Goal: Task Accomplishment & Management: Complete application form

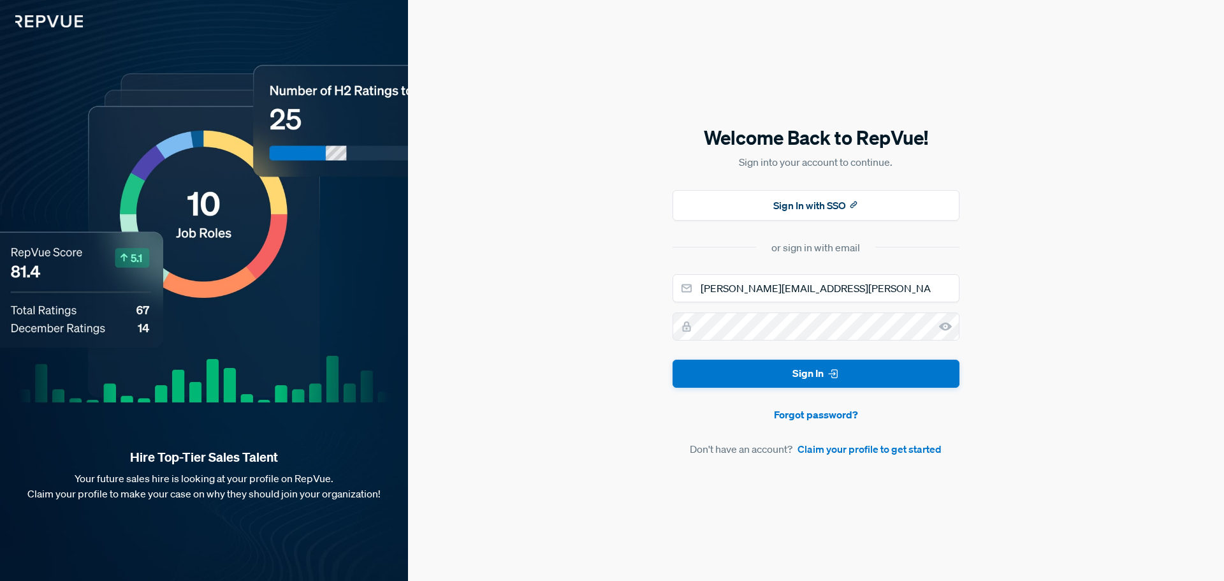
type input "[PERSON_NAME][EMAIL_ADDRESS][PERSON_NAME][DOMAIN_NAME]"
click at [817, 203] on button "Sign In with SSO" at bounding box center [816, 205] width 287 height 31
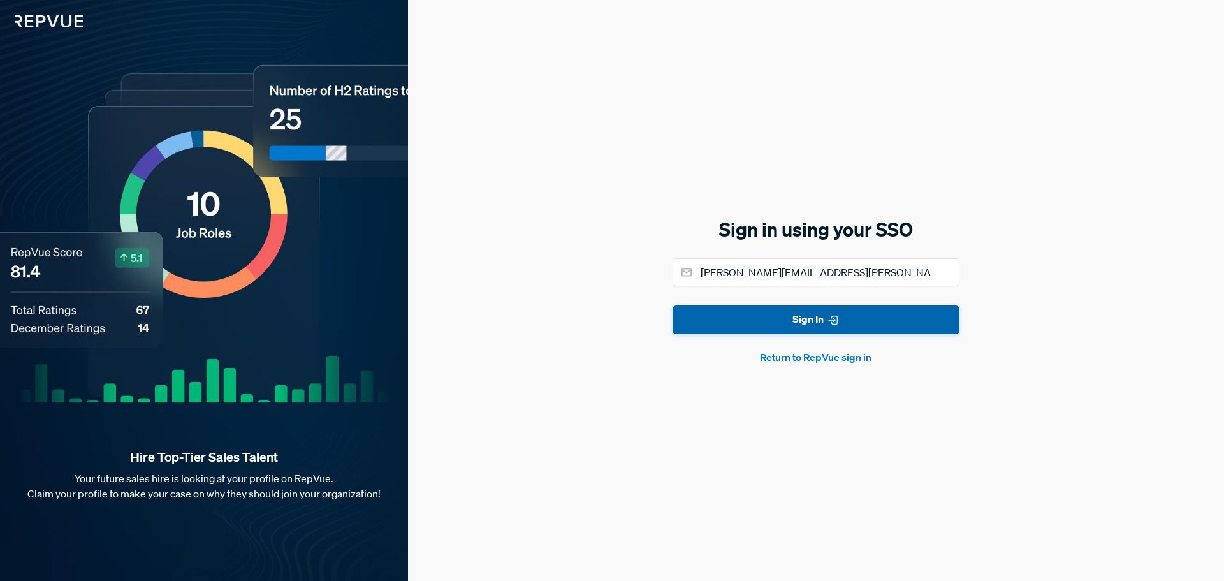
click at [832, 321] on use "submit" at bounding box center [833, 320] width 8 height 8
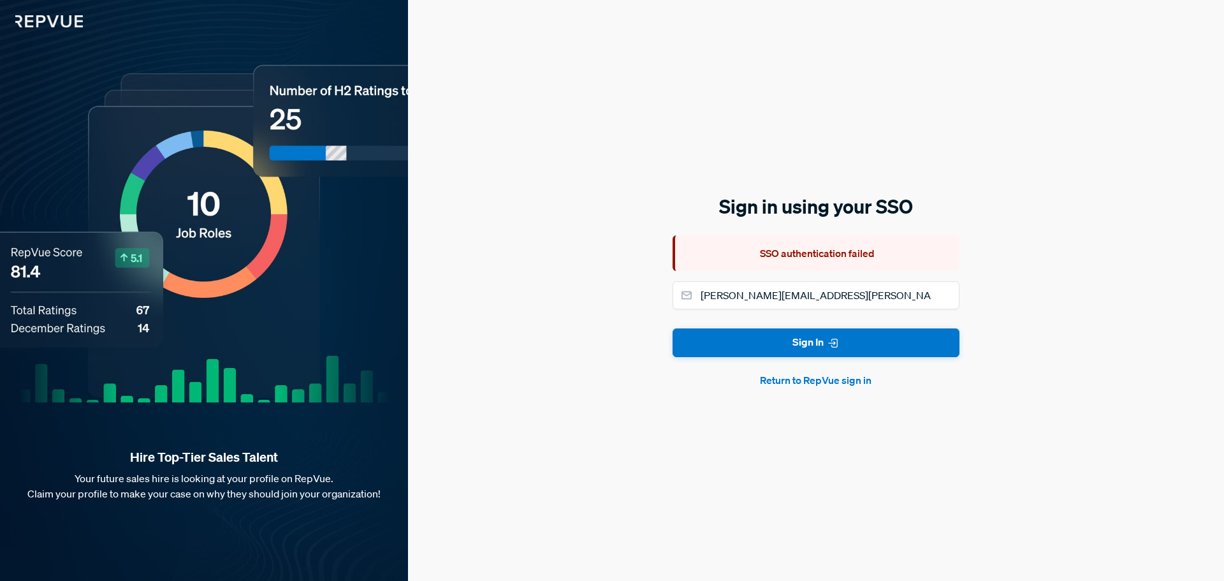
click at [814, 383] on button "Return to RepVue sign in" at bounding box center [816, 379] width 287 height 15
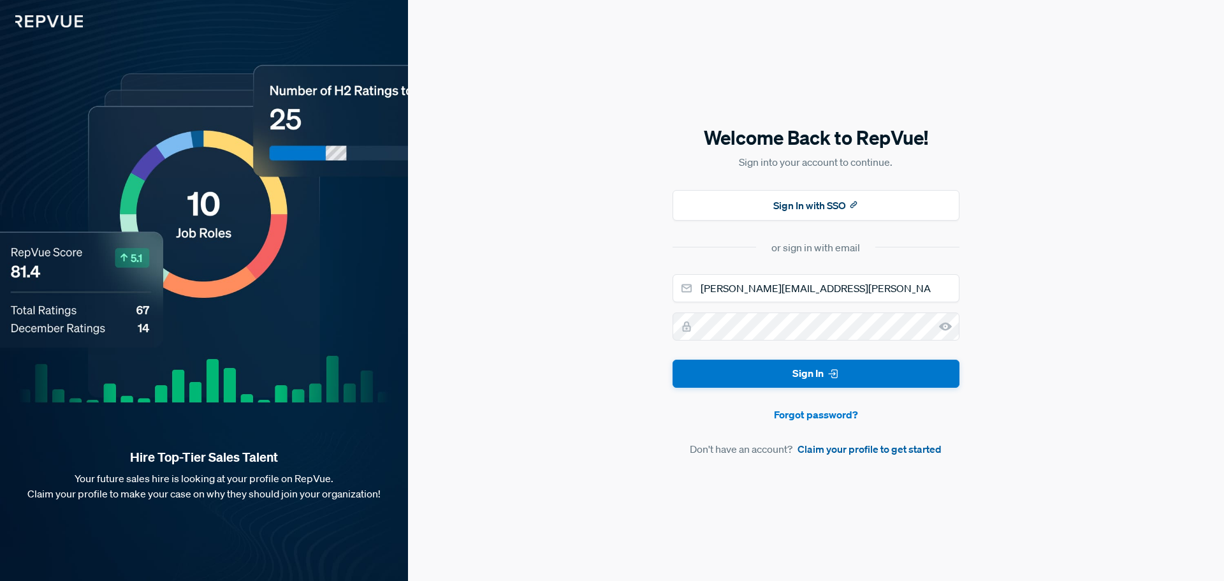
click at [851, 452] on link "Claim your profile to get started" at bounding box center [870, 448] width 144 height 15
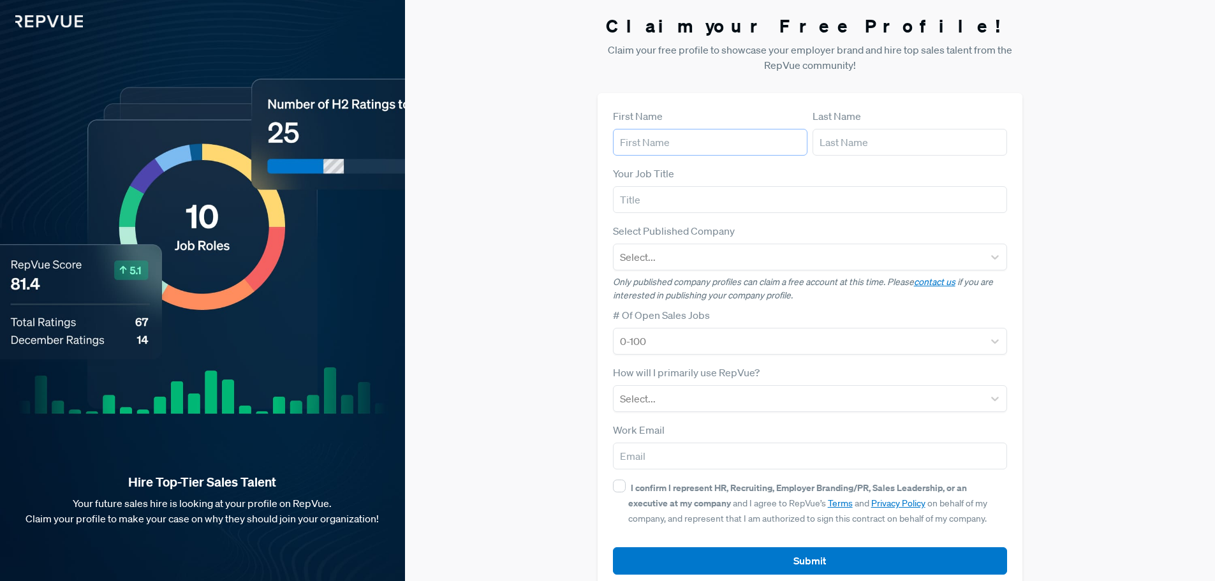
click at [666, 141] on input "text" at bounding box center [710, 142] width 194 height 27
type input "[PERSON_NAME]"
type input "Shem-Tov"
type input "Proper"
click at [752, 192] on input "Proper" at bounding box center [810, 199] width 395 height 27
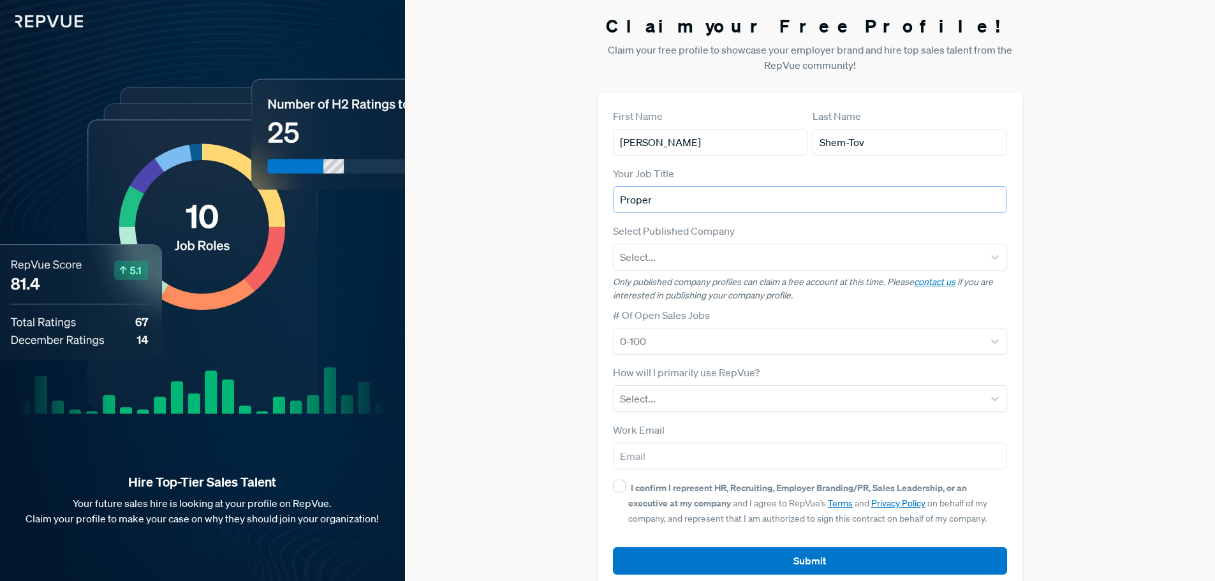
drag, startPoint x: 683, startPoint y: 196, endPoint x: 584, endPoint y: 198, distance: 99.5
click at [587, 200] on div "Claim your Free Profile! Claim your free profile to showcase your employer bran…" at bounding box center [810, 302] width 810 height 605
paste input "Independent Proprietary Trader"
type input "Independent Proprietary Trader"
click at [696, 269] on div "Select..." at bounding box center [810, 257] width 395 height 27
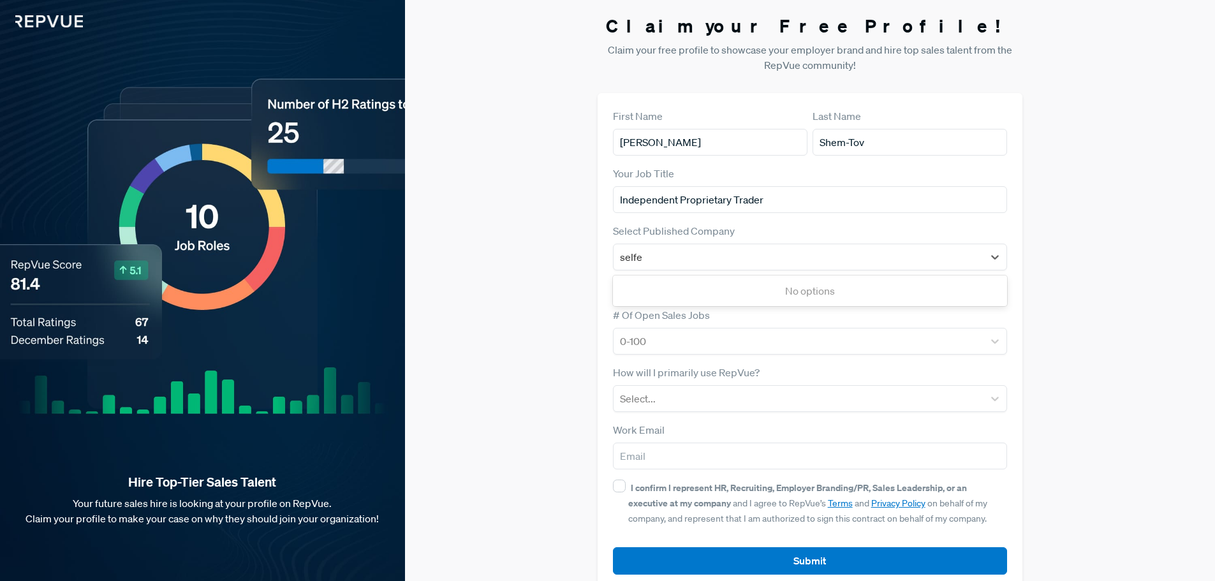
type input "selfe"
drag, startPoint x: 814, startPoint y: 187, endPoint x: 469, endPoint y: 215, distance: 346.6
click at [469, 215] on div "Claim your Free Profile! Claim your free profile to showcase your employer bran…" at bounding box center [810, 302] width 810 height 605
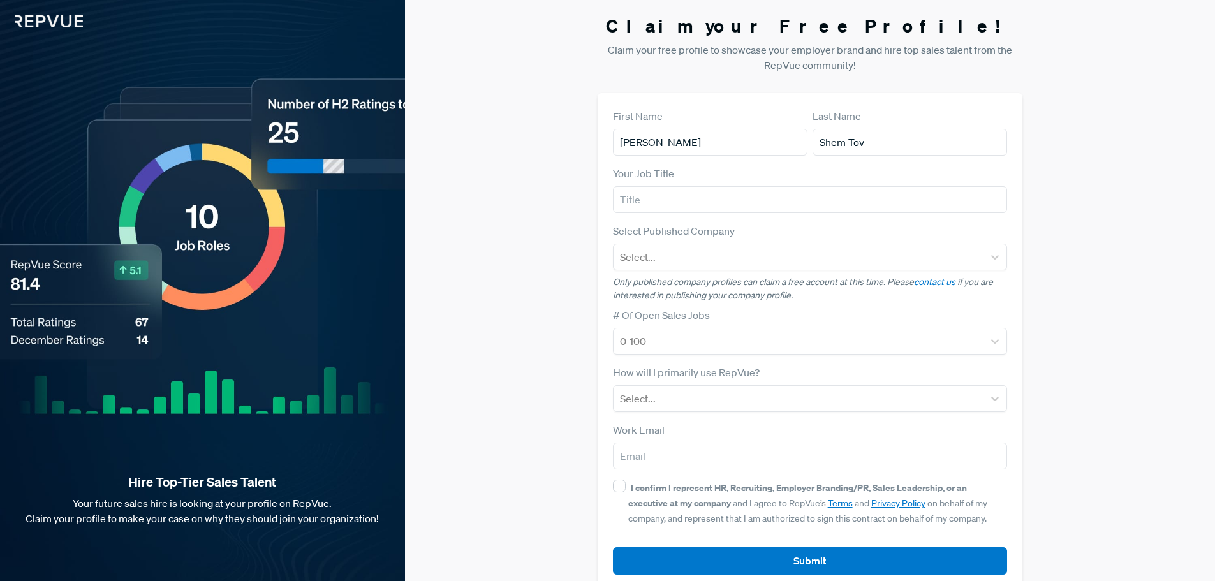
click at [440, 242] on div "Claim your Free Profile! Claim your free profile to showcase your employer bran…" at bounding box center [810, 302] width 810 height 605
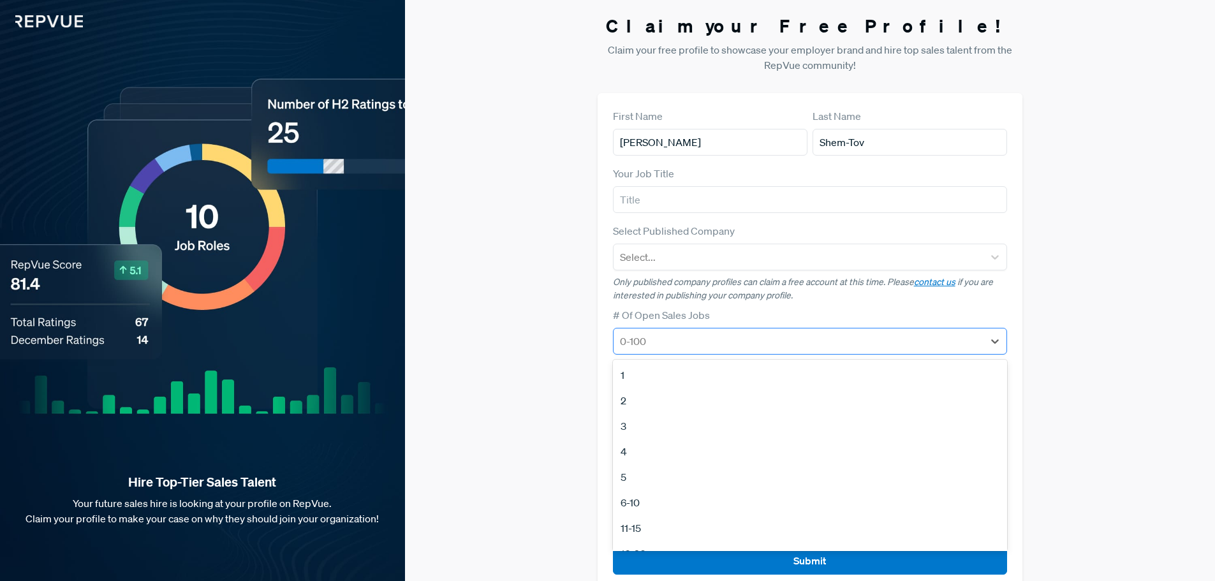
click at [690, 347] on div at bounding box center [799, 341] width 358 height 18
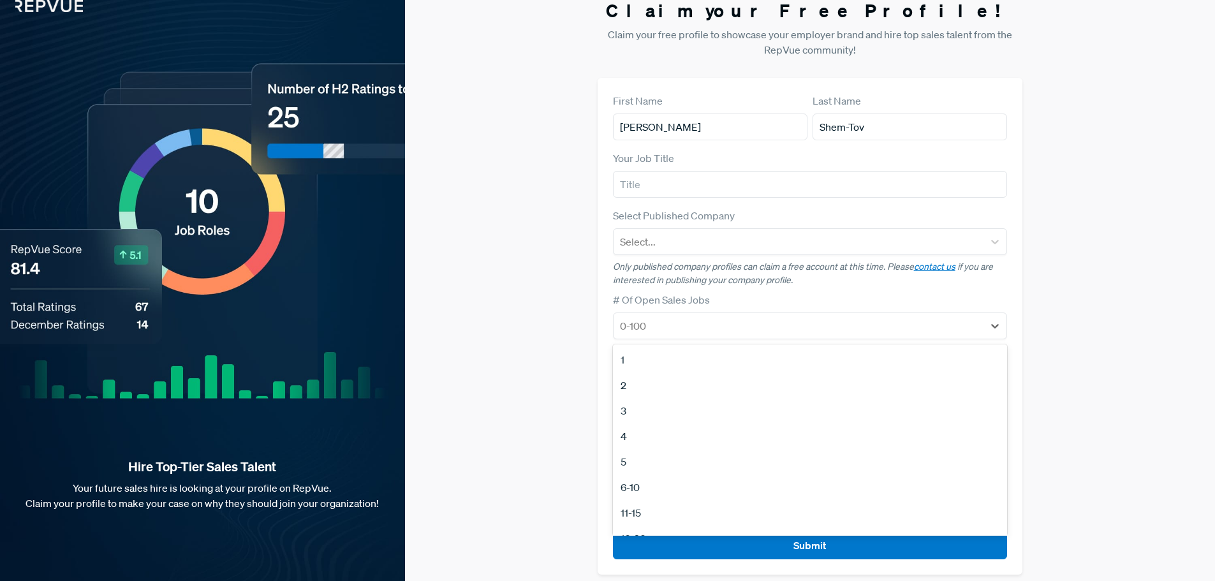
scroll to position [24, 0]
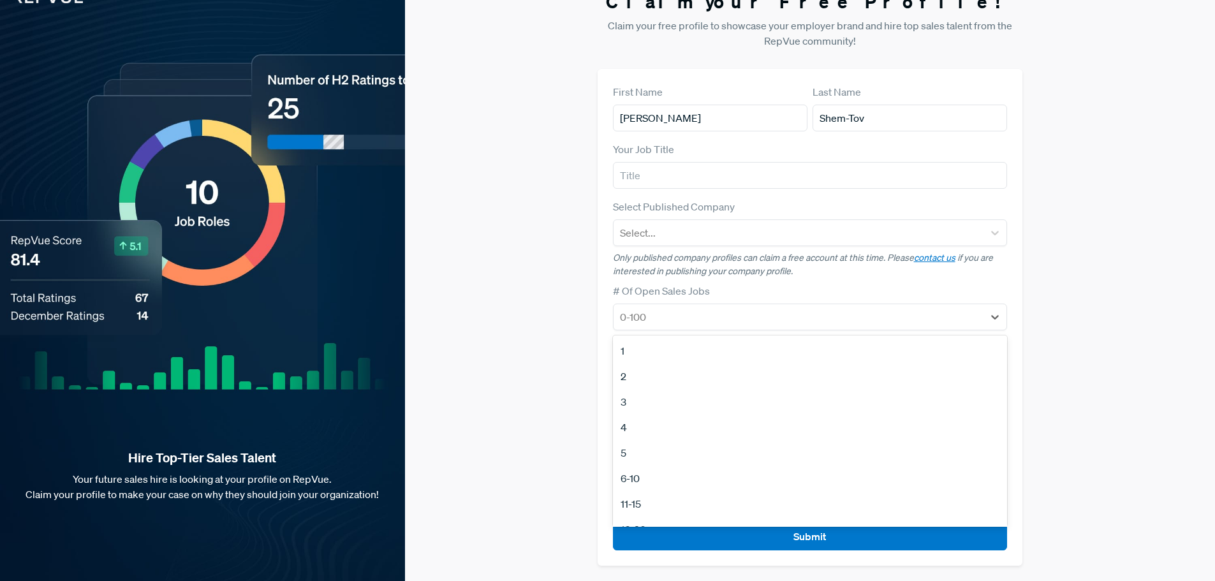
click at [549, 277] on div "Claim your Free Profile! Claim your free profile to showcase your employer bran…" at bounding box center [810, 278] width 810 height 605
click at [719, 315] on div at bounding box center [799, 317] width 358 height 18
click at [536, 421] on div "Claim your Free Profile! Claim your free profile to showcase your employer bran…" at bounding box center [810, 278] width 810 height 605
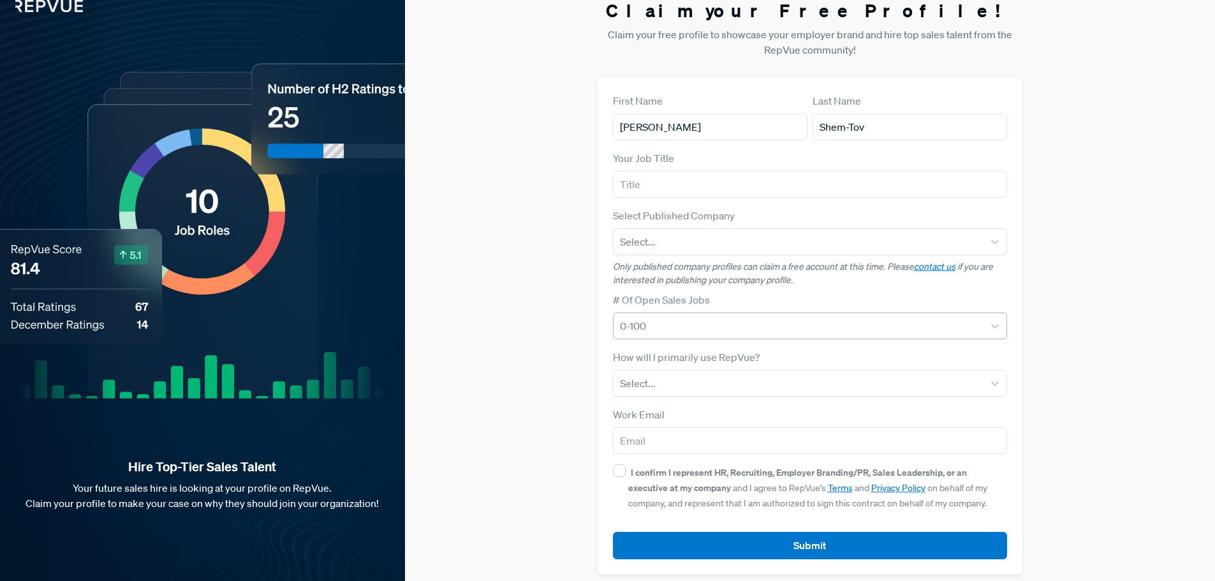
scroll to position [0, 0]
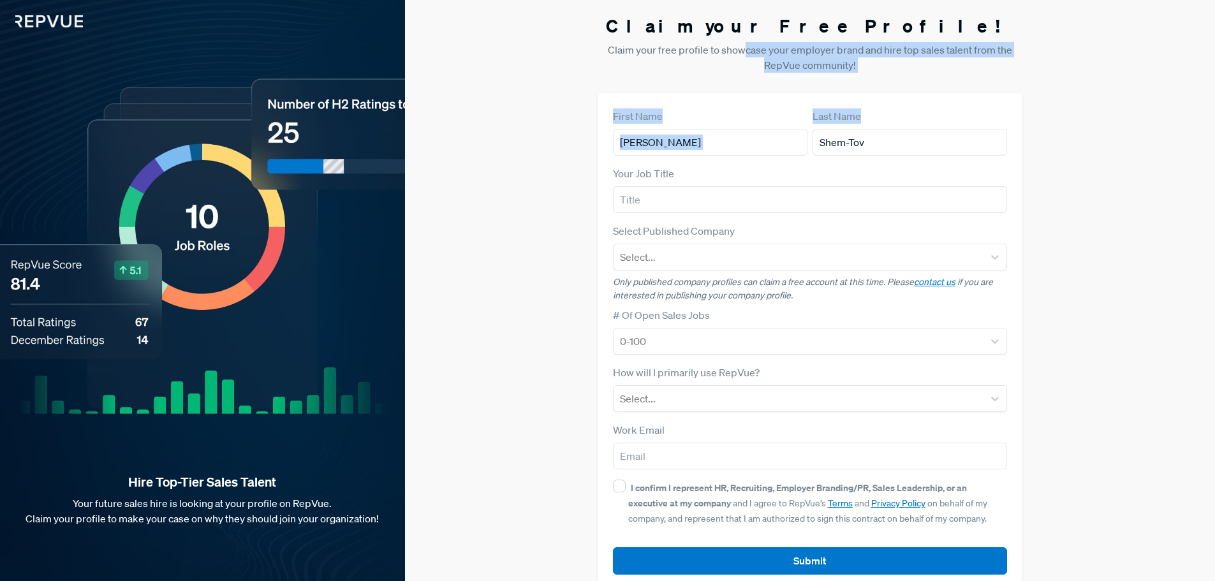
drag, startPoint x: 742, startPoint y: 48, endPoint x: 896, endPoint y: 73, distance: 155.6
click at [896, 73] on section "Claim your Free Profile! Claim your free profile to showcase your employer bran…" at bounding box center [809, 302] width 425 height 605
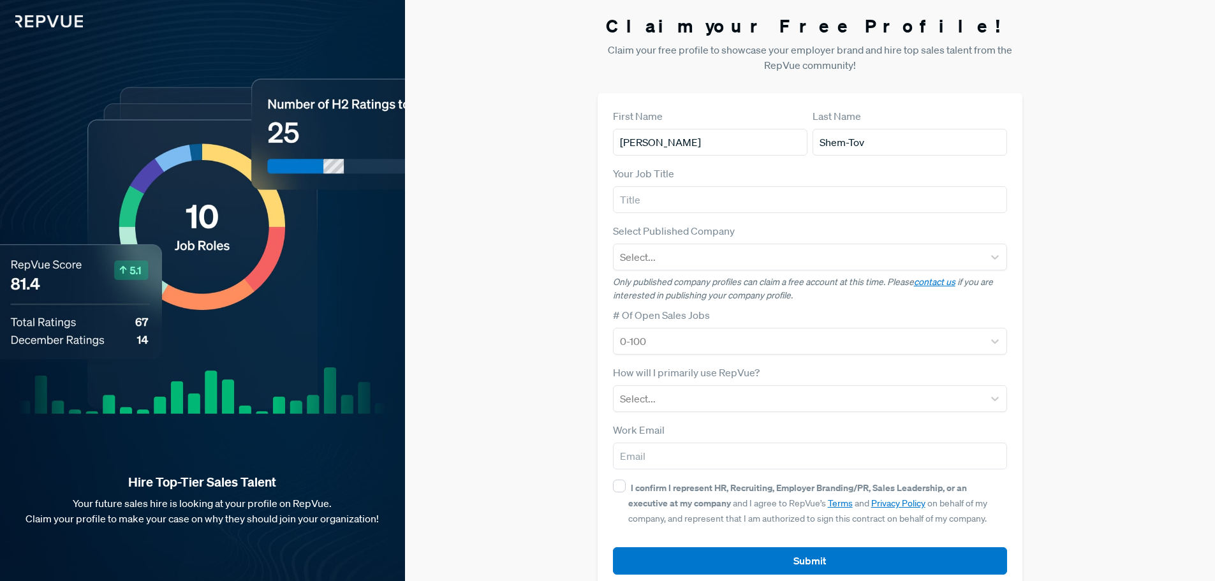
click at [896, 73] on section "Claim your Free Profile! Claim your free profile to showcase your employer bran…" at bounding box center [809, 302] width 425 height 605
